Goal: Navigation & Orientation: Go to known website

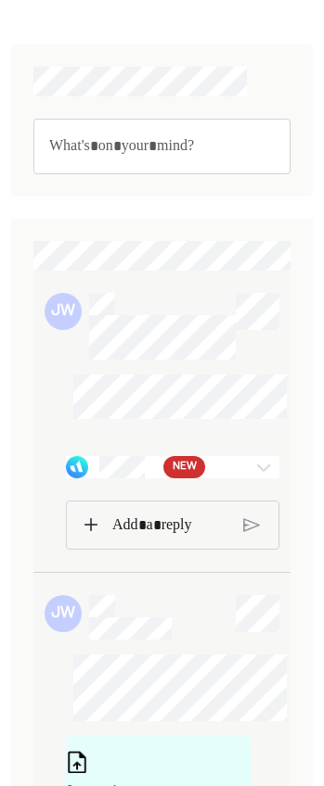
click at [258, 478] on img at bounding box center [263, 467] width 22 height 22
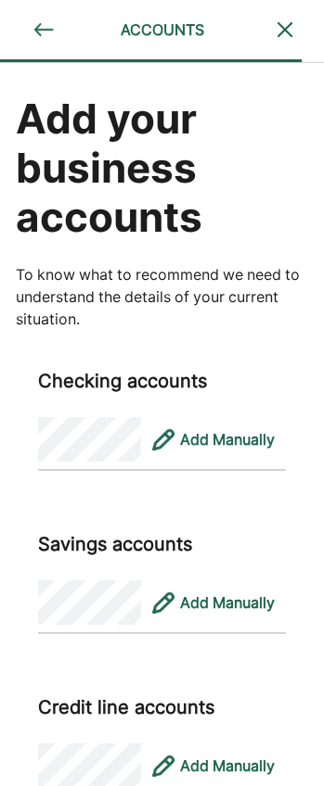
click at [38, 30] on img at bounding box center [43, 30] width 22 height 22
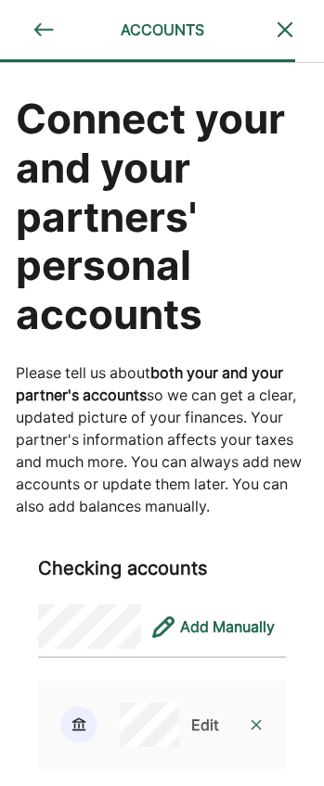
click at [289, 21] on img at bounding box center [284, 30] width 22 height 22
